Goal: Navigation & Orientation: Find specific page/section

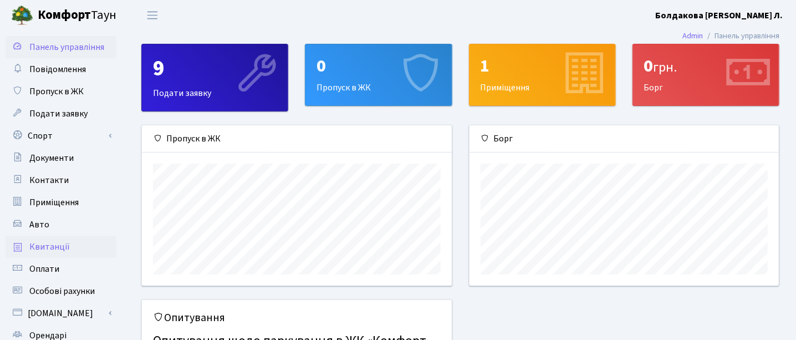
scroll to position [160, 310]
click at [62, 249] on span "Квитанції" at bounding box center [49, 247] width 40 height 12
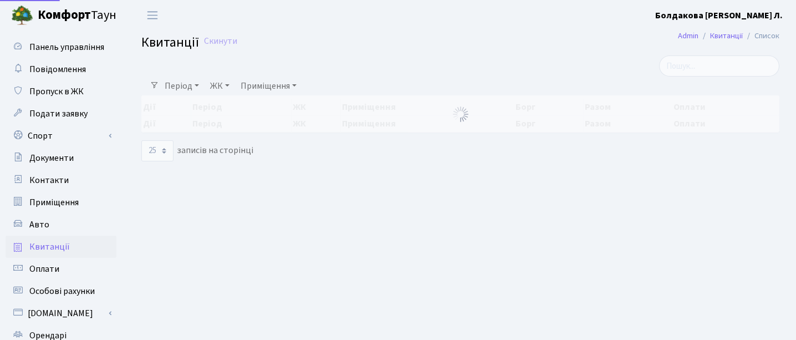
select select "25"
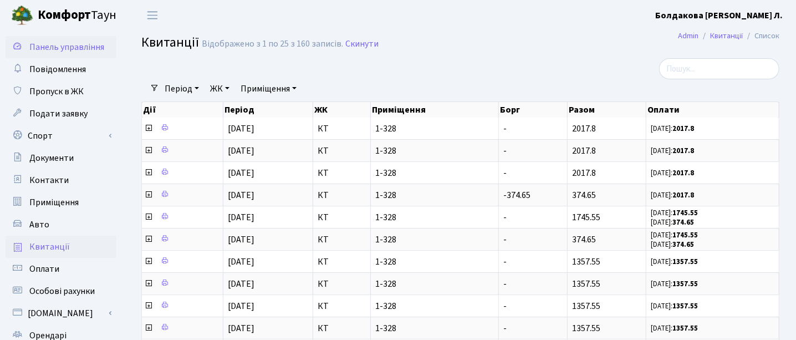
click at [38, 44] on span "Панель управління" at bounding box center [66, 47] width 75 height 12
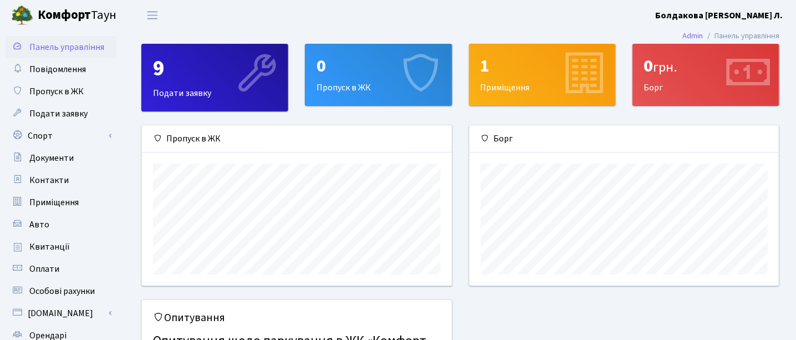
scroll to position [160, 310]
click at [57, 243] on span "Квитанції" at bounding box center [49, 247] width 40 height 12
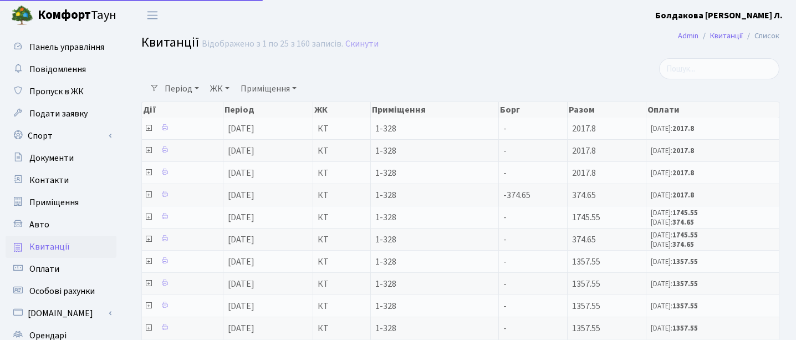
select select "25"
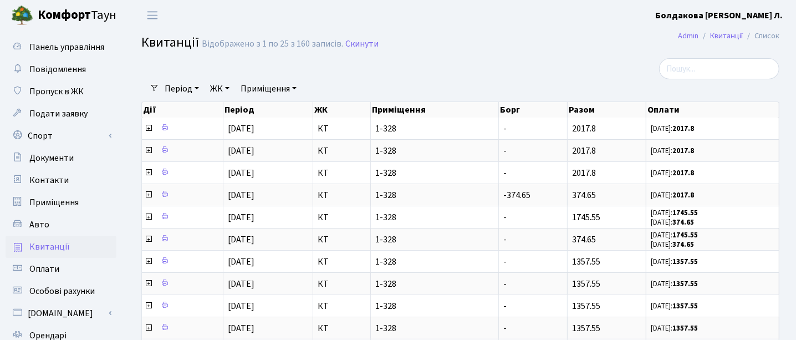
click at [769, 16] on b "Болдакова [PERSON_NAME] Л." at bounding box center [718, 15] width 127 height 12
click at [708, 63] on link "Вийти" at bounding box center [727, 60] width 110 height 17
